Goal: Book appointment/travel/reservation

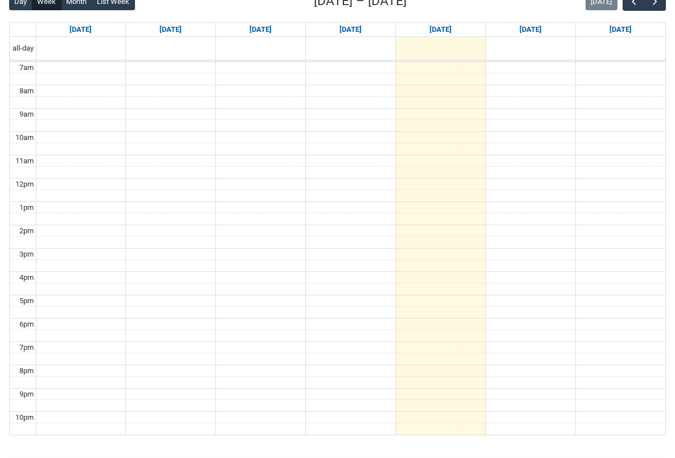
scroll to position [308, 0]
click at [655, 8] on button "button" at bounding box center [655, 2] width 22 height 19
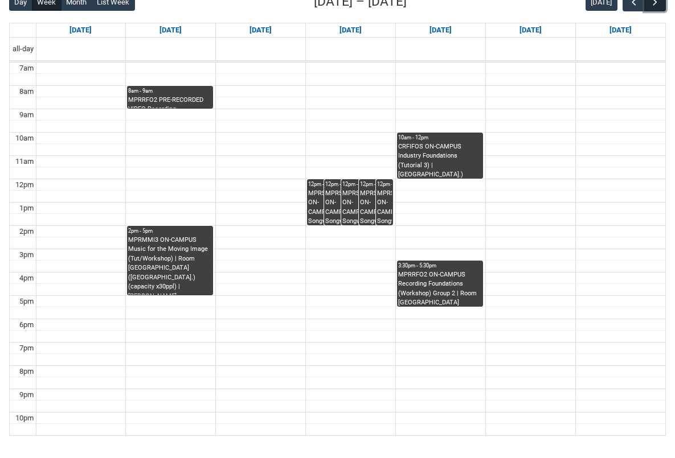
click at [651, 0] on span "button" at bounding box center [654, 2] width 11 height 11
click at [651, 1] on span "button" at bounding box center [654, 2] width 11 height 11
click at [626, 7] on button "button" at bounding box center [633, 2] width 22 height 19
click at [651, 4] on span "button" at bounding box center [654, 2] width 11 height 11
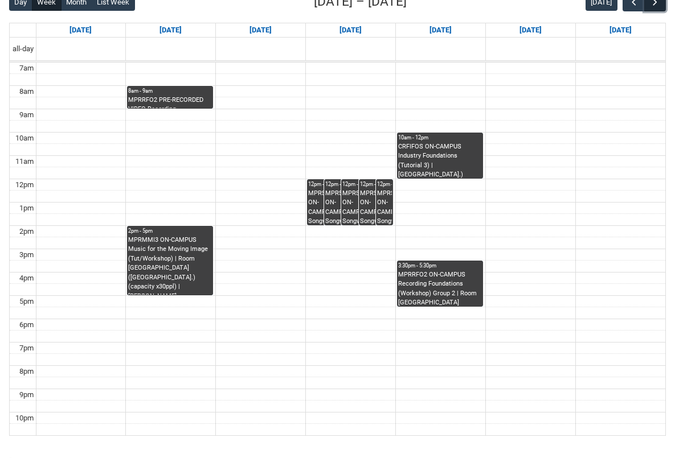
click at [651, 4] on span "button" at bounding box center [654, 2] width 11 height 11
click at [630, 7] on span "button" at bounding box center [633, 2] width 11 height 11
click at [629, 7] on span "button" at bounding box center [633, 2] width 11 height 11
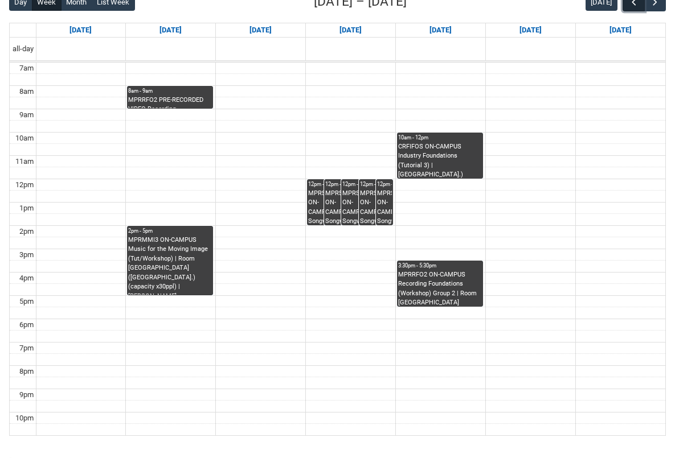
click at [629, 7] on span "button" at bounding box center [633, 2] width 11 height 11
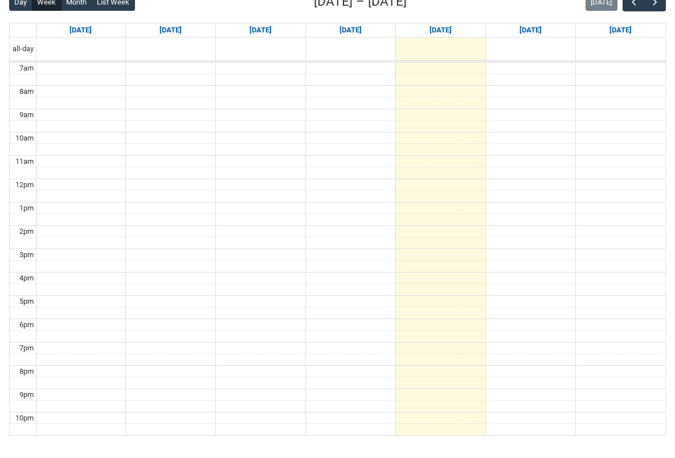
click at [654, 12] on div "Day Week Month List Week [DATE] – [DATE] [DATE] [DATE] [DATE] [DATE] [DATE] [DA…" at bounding box center [337, 214] width 657 height 444
click at [654, 6] on span "button" at bounding box center [654, 2] width 11 height 11
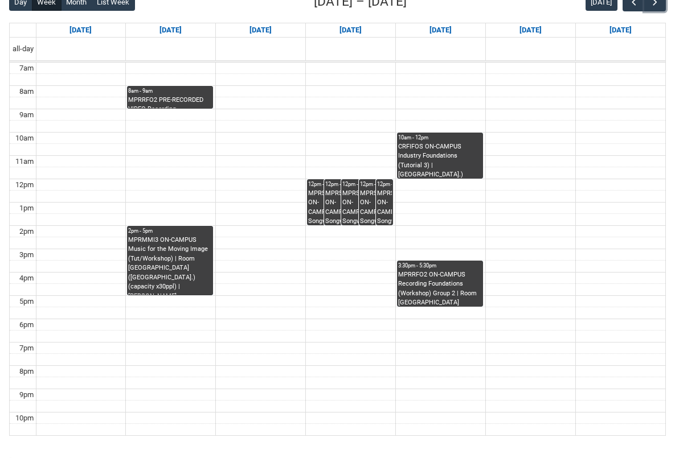
click at [448, 141] on div "10am - 12pm" at bounding box center [440, 138] width 84 height 8
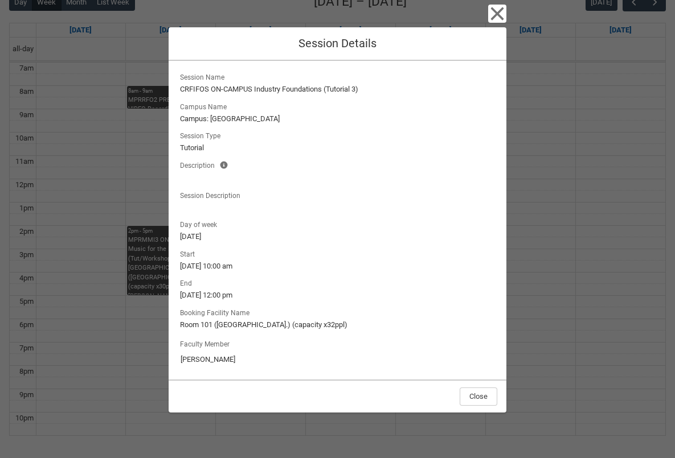
click at [596, 240] on div "Close Session Details Session Name CRFIFOS ON-CAMPUS Industry Foundations (Tuto…" at bounding box center [337, 229] width 675 height 458
click at [494, 9] on icon "button" at bounding box center [497, 14] width 18 height 18
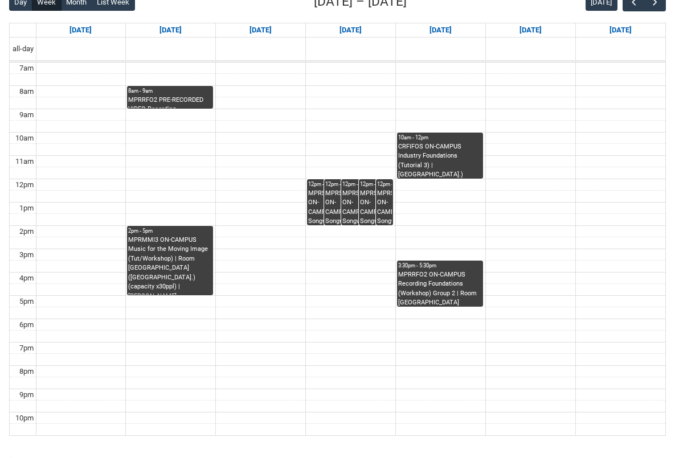
click at [446, 134] on div "10am - 12pm" at bounding box center [440, 138] width 84 height 8
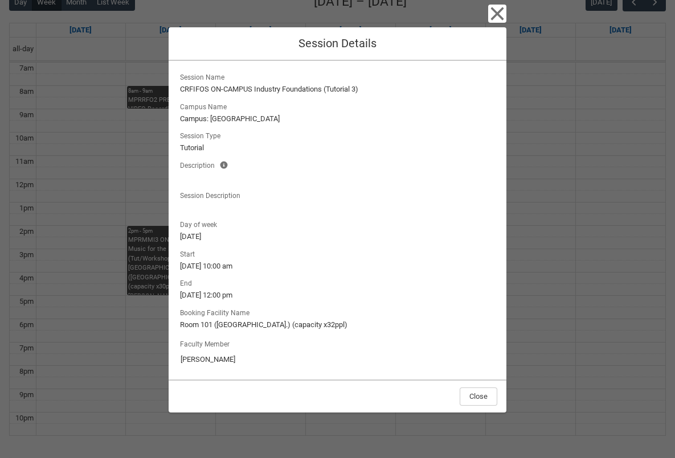
click at [584, 237] on div "Close Session Details Session Name CRFIFOS ON-CAMPUS Industry Foundations (Tuto…" at bounding box center [337, 229] width 675 height 458
click at [486, 396] on button "Close" at bounding box center [479, 397] width 38 height 18
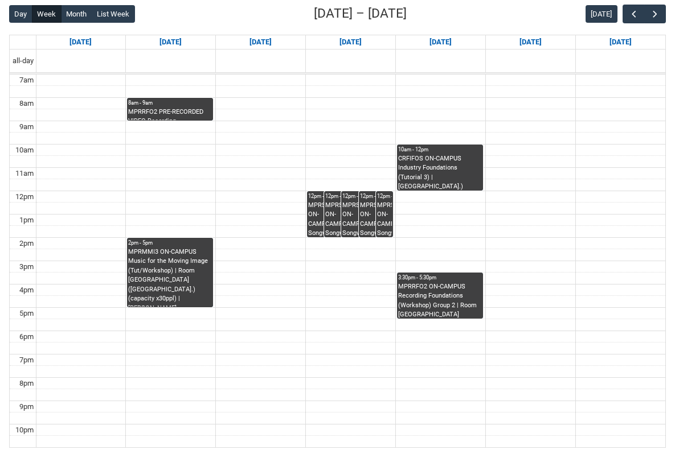
scroll to position [294, 0]
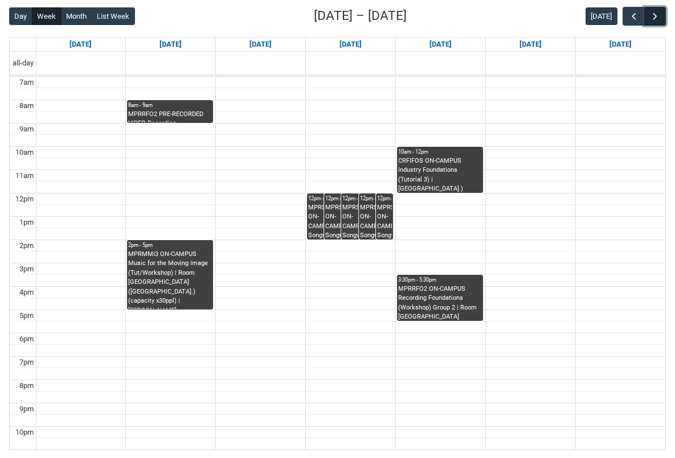
click at [655, 19] on span "button" at bounding box center [654, 16] width 11 height 11
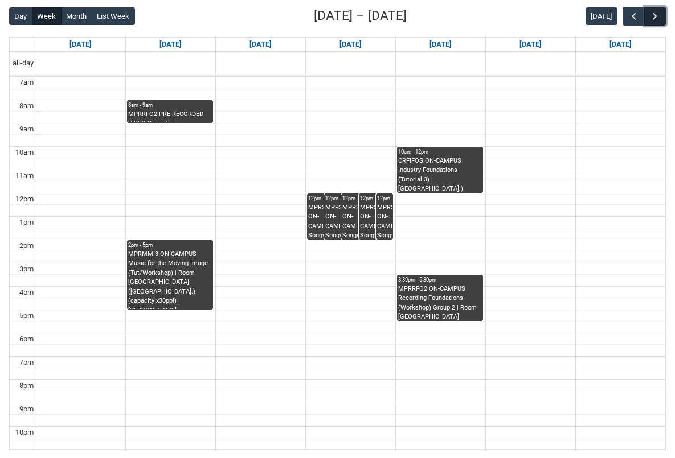
click at [655, 19] on span "button" at bounding box center [654, 16] width 11 height 11
click at [633, 15] on span "button" at bounding box center [633, 16] width 11 height 11
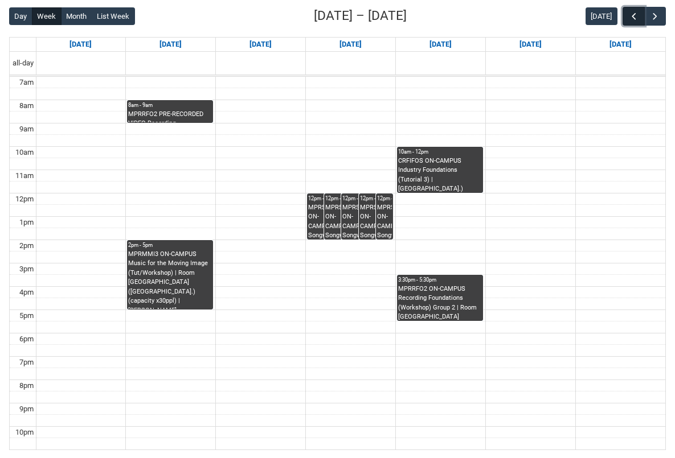
click at [633, 15] on span "button" at bounding box center [633, 16] width 11 height 11
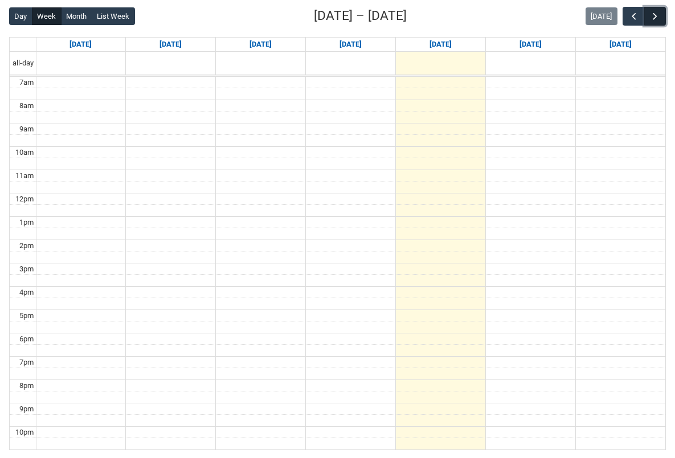
click at [648, 15] on button "button" at bounding box center [655, 16] width 22 height 19
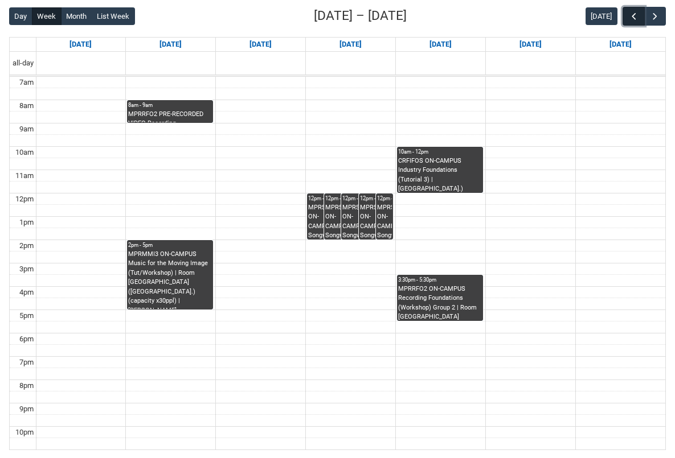
click at [636, 15] on span "button" at bounding box center [633, 16] width 11 height 11
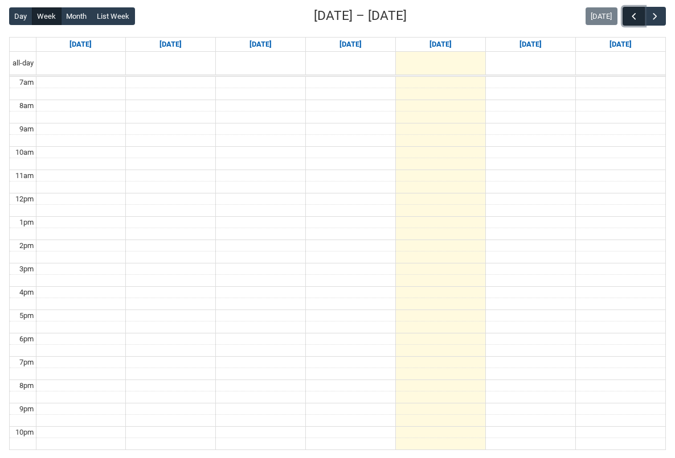
click at [636, 15] on span "button" at bounding box center [633, 16] width 11 height 11
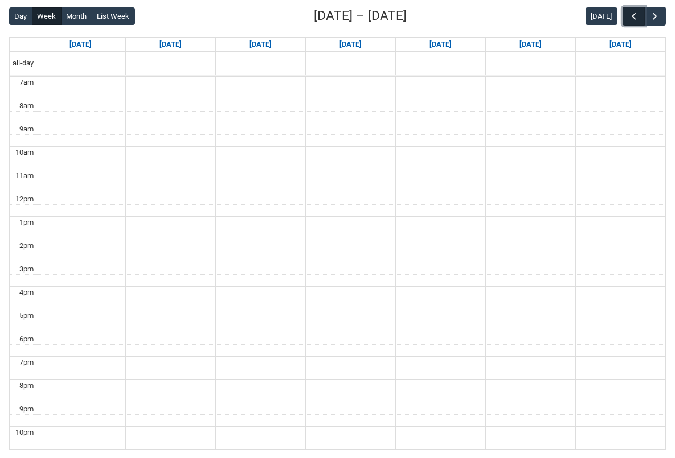
click at [637, 14] on span "button" at bounding box center [633, 16] width 11 height 11
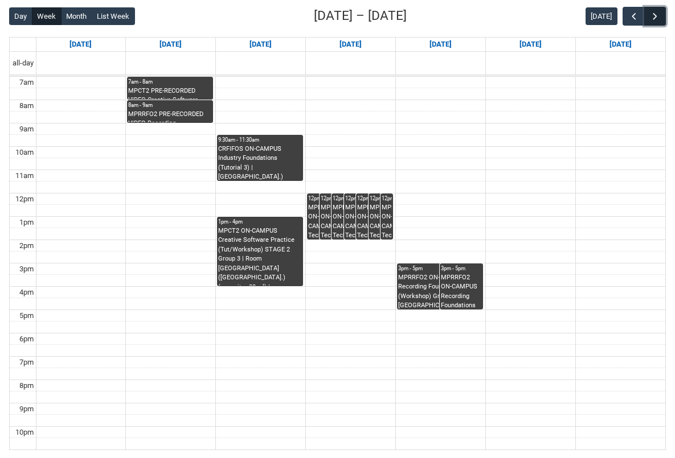
click at [651, 11] on span "button" at bounding box center [654, 16] width 11 height 11
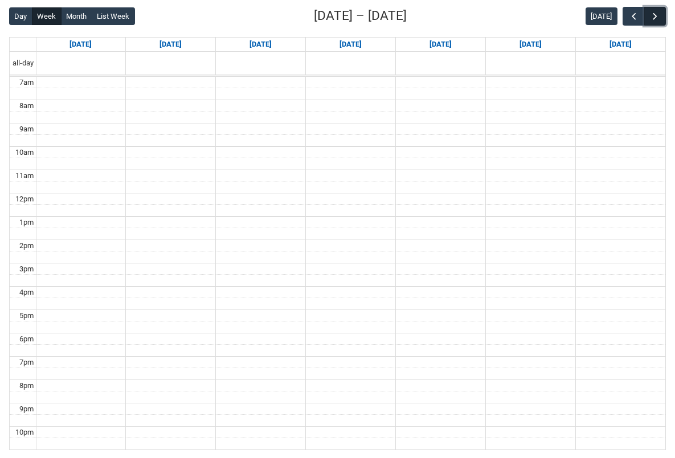
click at [651, 12] on span "button" at bounding box center [654, 16] width 11 height 11
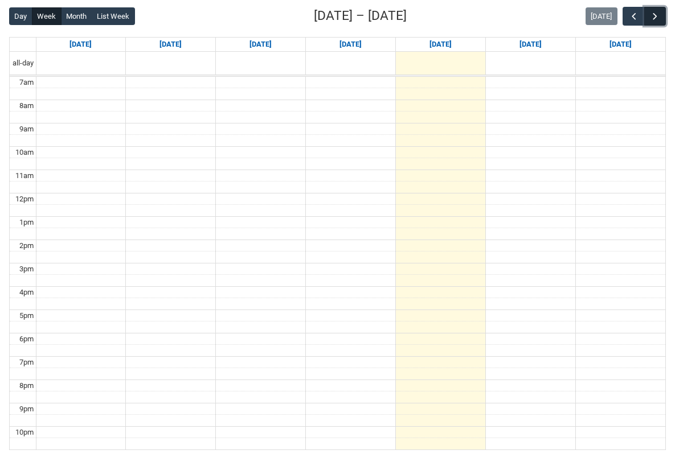
click at [651, 12] on span "button" at bounding box center [654, 16] width 11 height 11
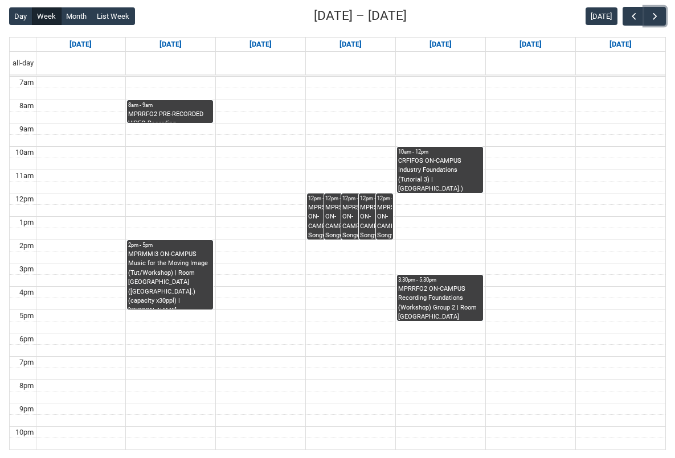
click at [431, 187] on div "CRFIFOS ON-CAMPUS Industry Foundations (Tutorial 3) | [GEOGRAPHIC_DATA].) (capa…" at bounding box center [440, 175] width 84 height 36
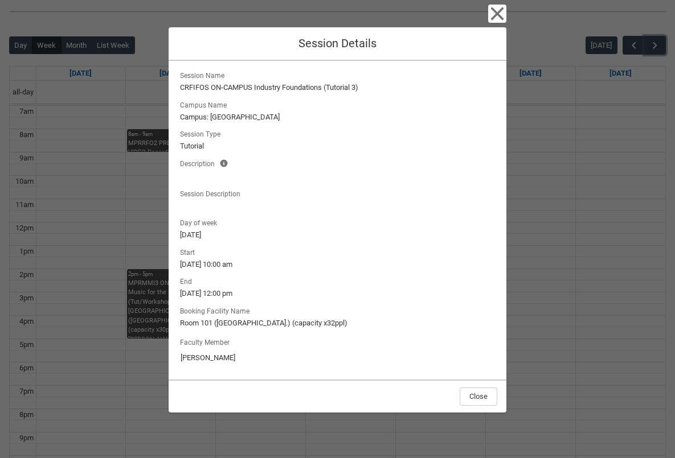
scroll to position [264, 0]
click at [671, 213] on div "Close Session Details Session Name CRFIFOS ON-CAMPUS Industry Foundations (Tuto…" at bounding box center [337, 229] width 675 height 458
click at [507, 318] on div "Close Session Details Session Name CRFIFOS ON-CAMPUS Industry Foundations (Tuto…" at bounding box center [337, 229] width 675 height 458
click at [489, 11] on icon "button" at bounding box center [497, 14] width 18 height 18
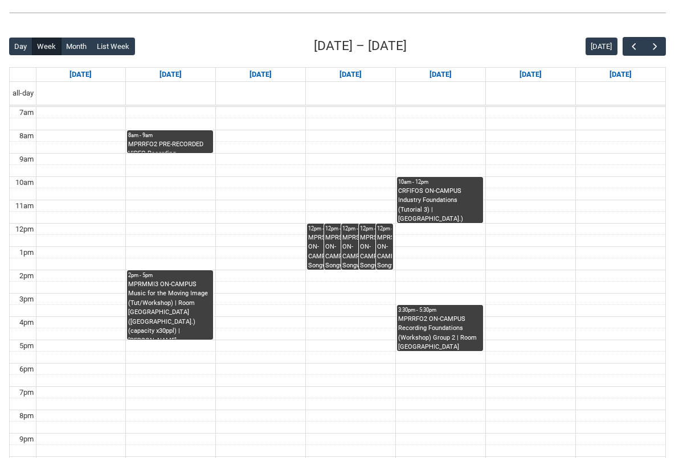
click at [465, 317] on div "MPRRFO2 ON-CAMPUS Recording Foundations (Workshop) Group 2 | Room [GEOGRAPHIC_D…" at bounding box center [440, 333] width 84 height 36
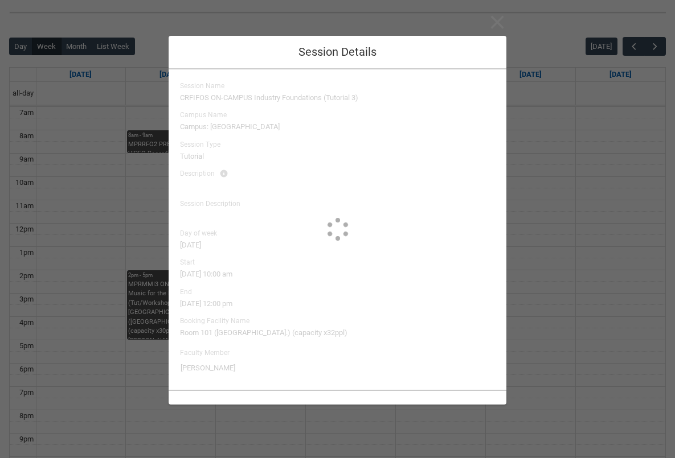
type input "[PERSON_NAME]"
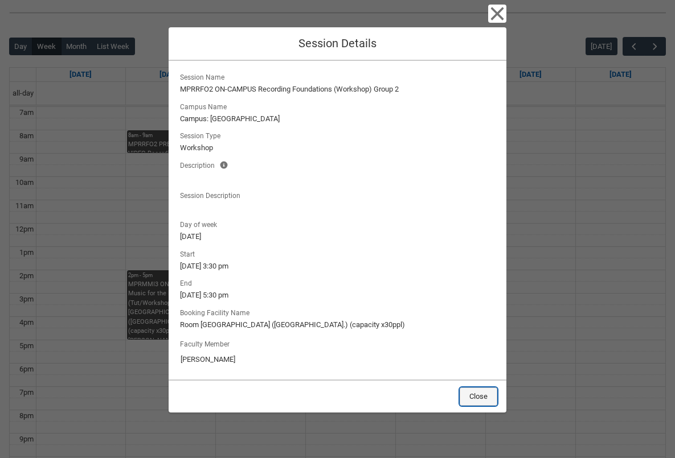
click at [473, 395] on button "Close" at bounding box center [479, 397] width 38 height 18
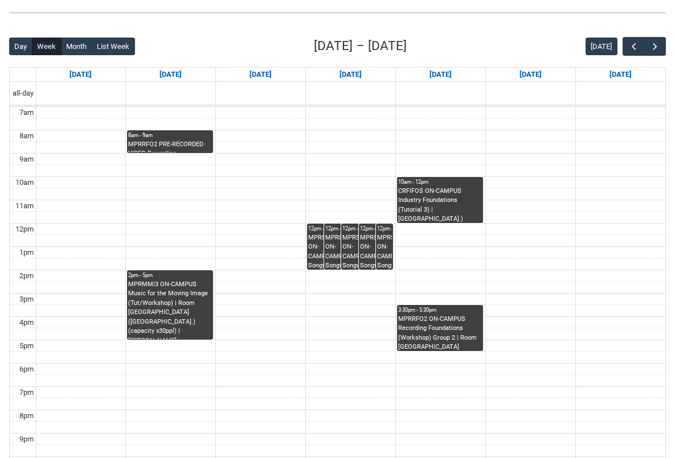
drag, startPoint x: 542, startPoint y: 398, endPoint x: 411, endPoint y: 141, distance: 287.8
click at [411, 141] on tbody "7am 8am 9am 10am 11am 12pm 1pm 2pm 3pm 4pm 5pm 6pm 7pm 8pm 9pm 10pm" at bounding box center [337, 293] width 655 height 373
